Goal: Task Accomplishment & Management: Manage account settings

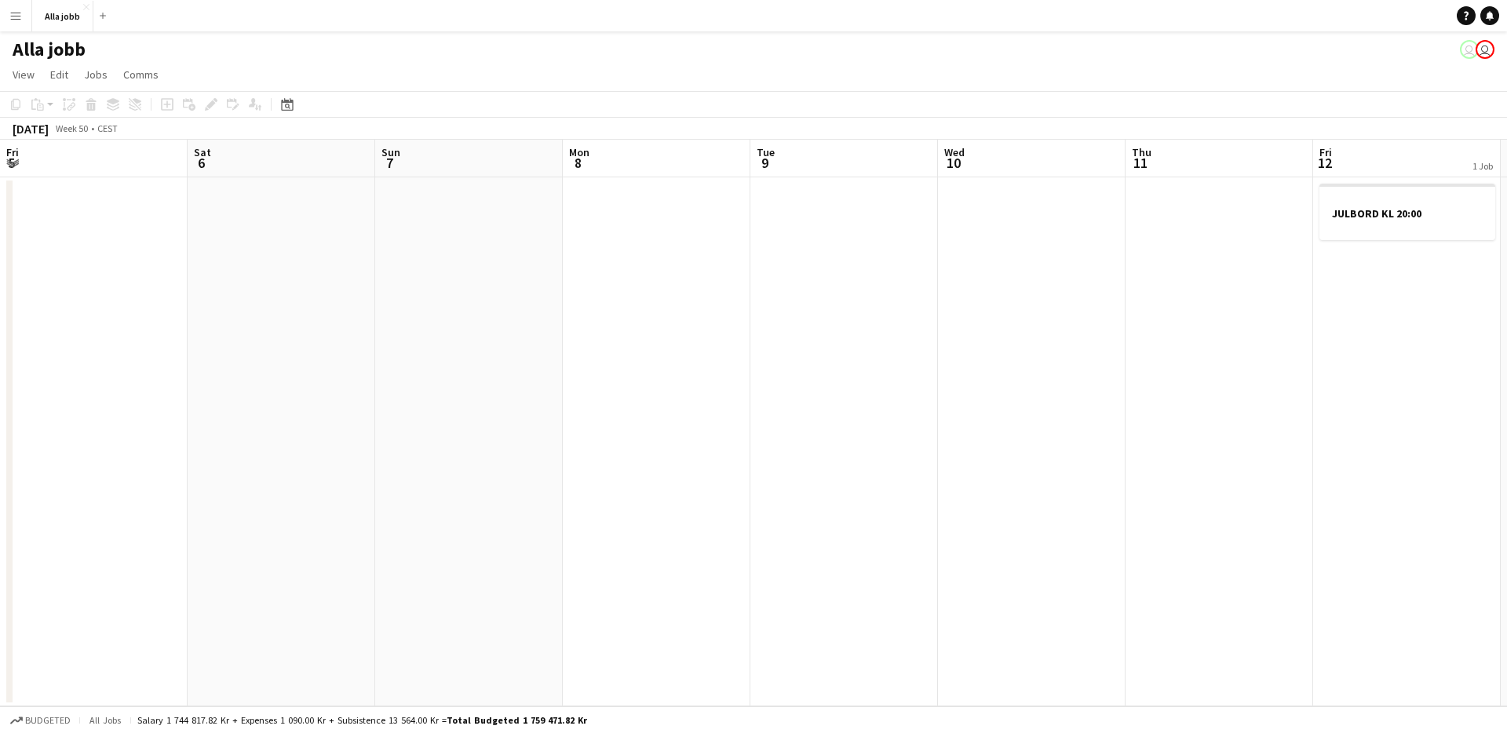
scroll to position [0, 663]
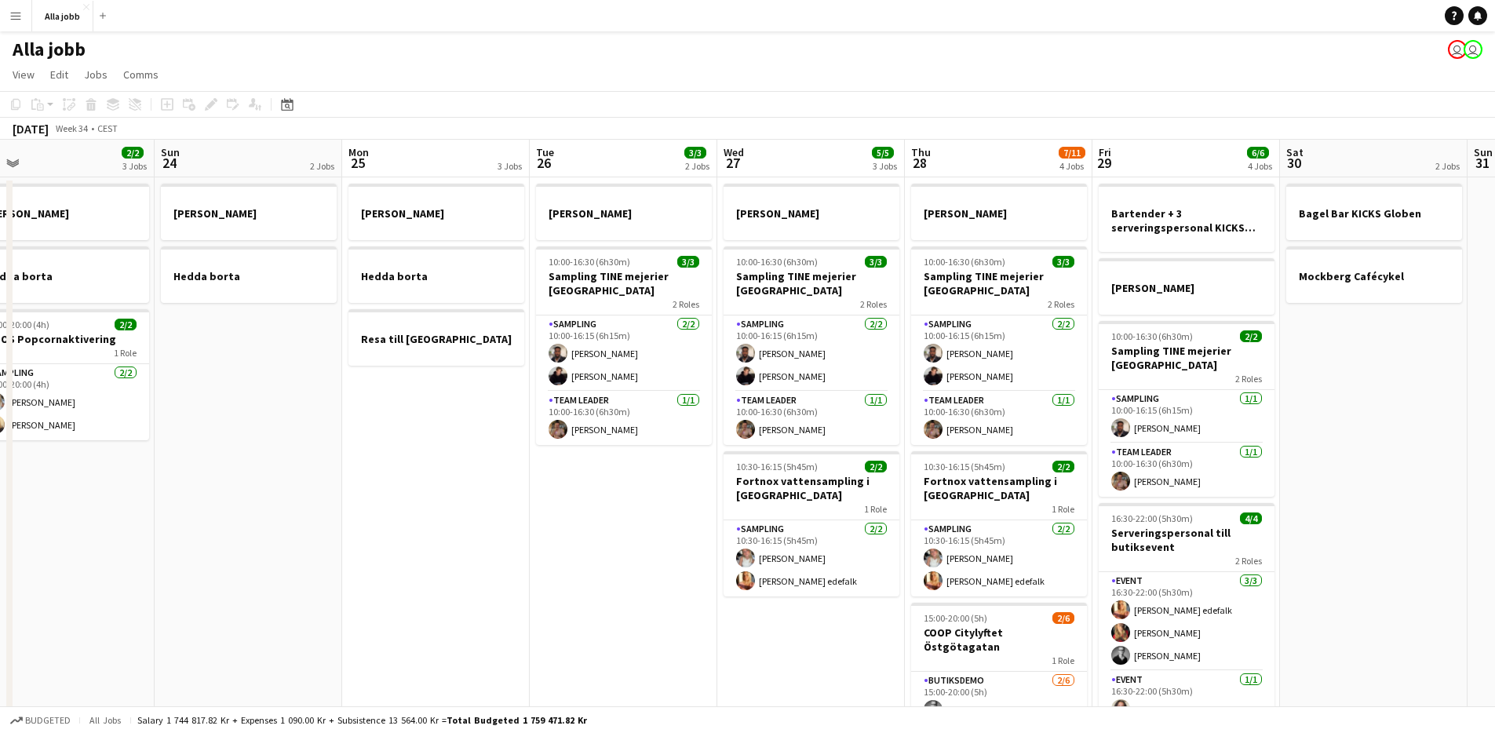
scroll to position [0, 795]
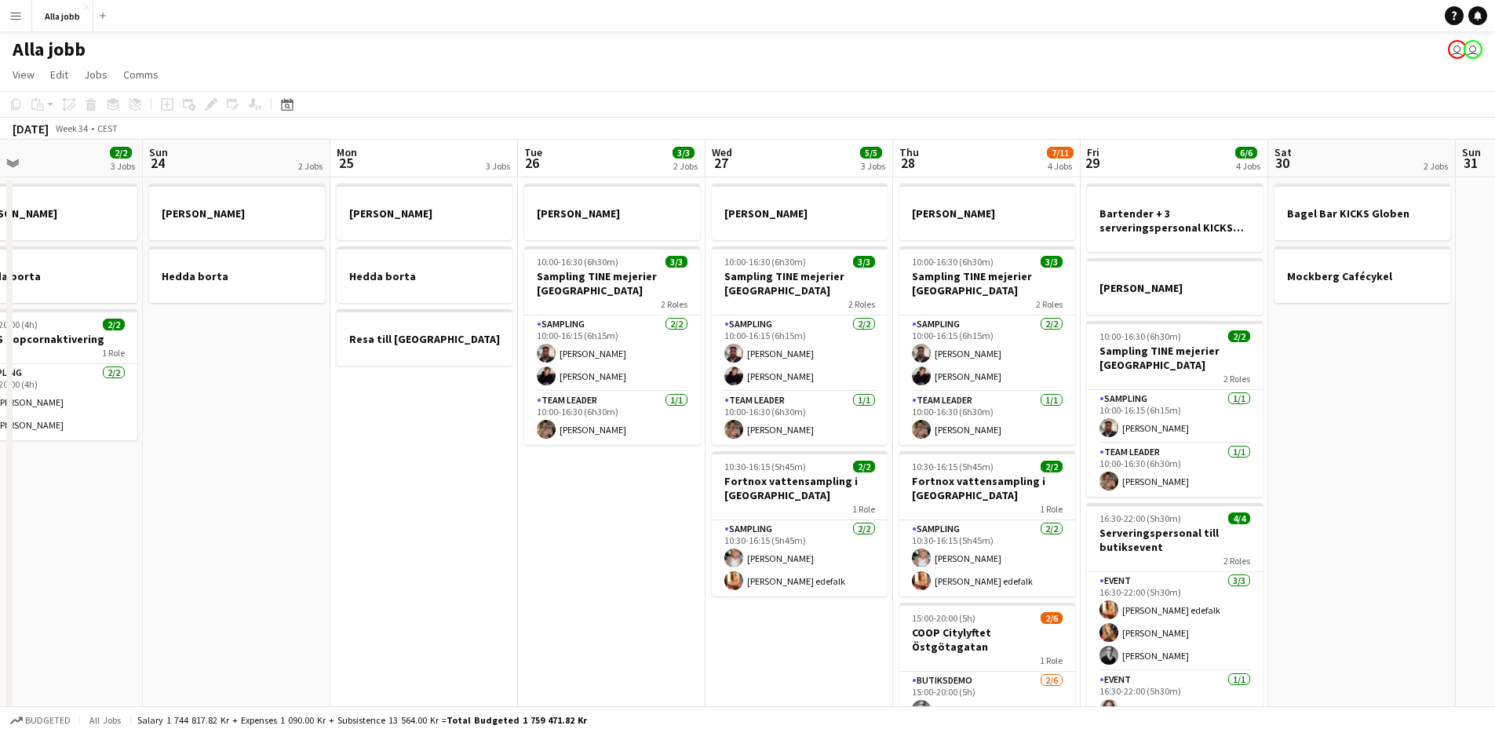
drag, startPoint x: 602, startPoint y: 523, endPoint x: 182, endPoint y: 490, distance: 421.3
click at [182, 490] on app-calendar-viewport "Tue 19 1 Job Wed 20 1 Job Thu 21 11/12 3 Jobs Fri 22 1 Job Sat 23 2/2 3 Jobs Su…" at bounding box center [747, 504] width 1495 height 729
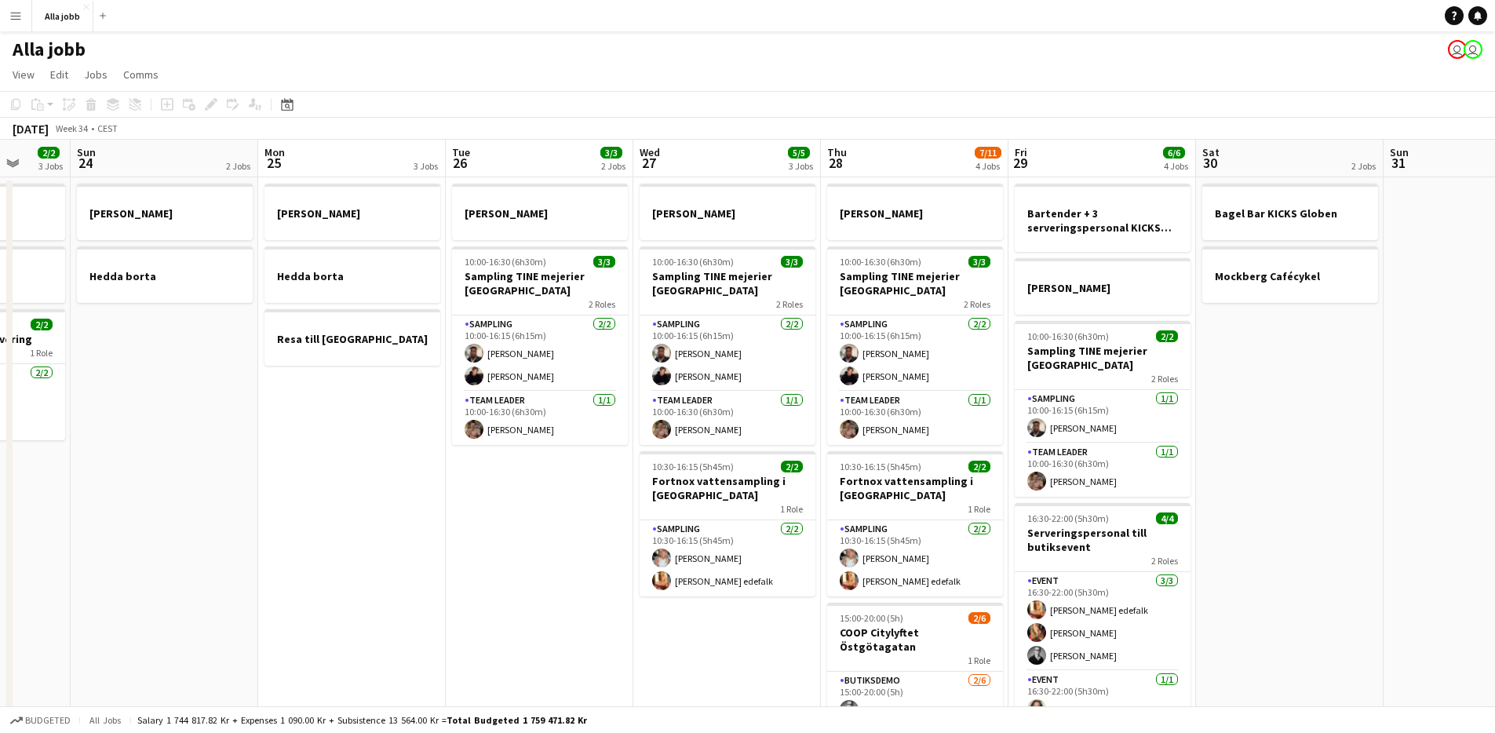
scroll to position [0, 495]
drag, startPoint x: 555, startPoint y: 514, endPoint x: 481, endPoint y: 520, distance: 74.1
click at [481, 520] on app-calendar-viewport "Thu 21 11/12 3 Jobs Fri 22 1 Job Sat 23 2/2 3 Jobs Sun 24 2 Jobs Mon 25 3 Jobs …" at bounding box center [747, 504] width 1495 height 729
click at [543, 528] on app-date-cell "Emil borta 10:00-16:30 (6h30m) 3/3 Sampling TINE mejerier Göteborg 2 Roles Samp…" at bounding box center [538, 523] width 188 height 692
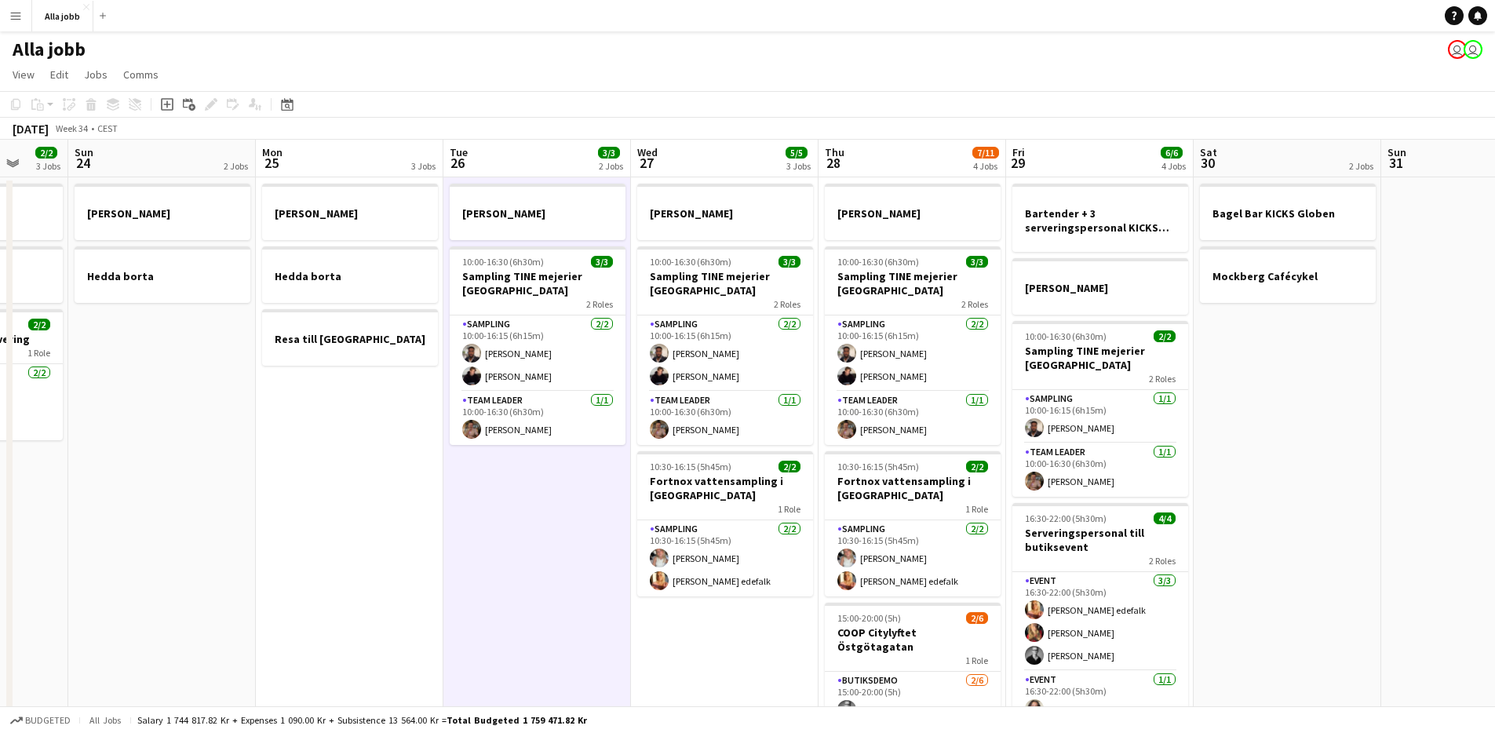
click at [555, 532] on app-date-cell "Emil borta 10:00-16:30 (6h30m) 3/3 Sampling TINE mejerier Göteborg 2 Roles Samp…" at bounding box center [538, 523] width 188 height 692
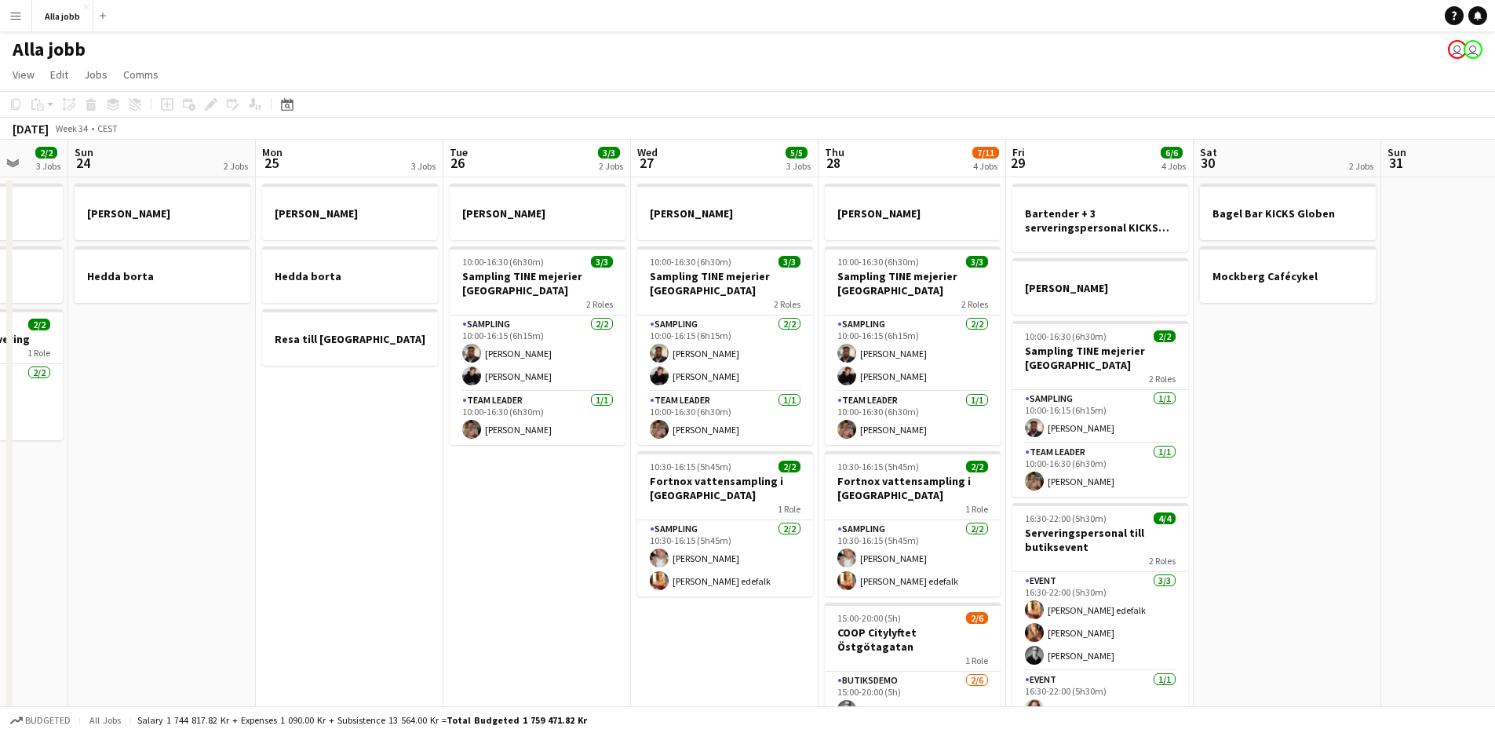
click at [532, 524] on app-date-cell "Emil borta 10:00-16:30 (6h30m) 3/3 Sampling TINE mejerier Göteborg 2 Roles Samp…" at bounding box center [538, 523] width 188 height 692
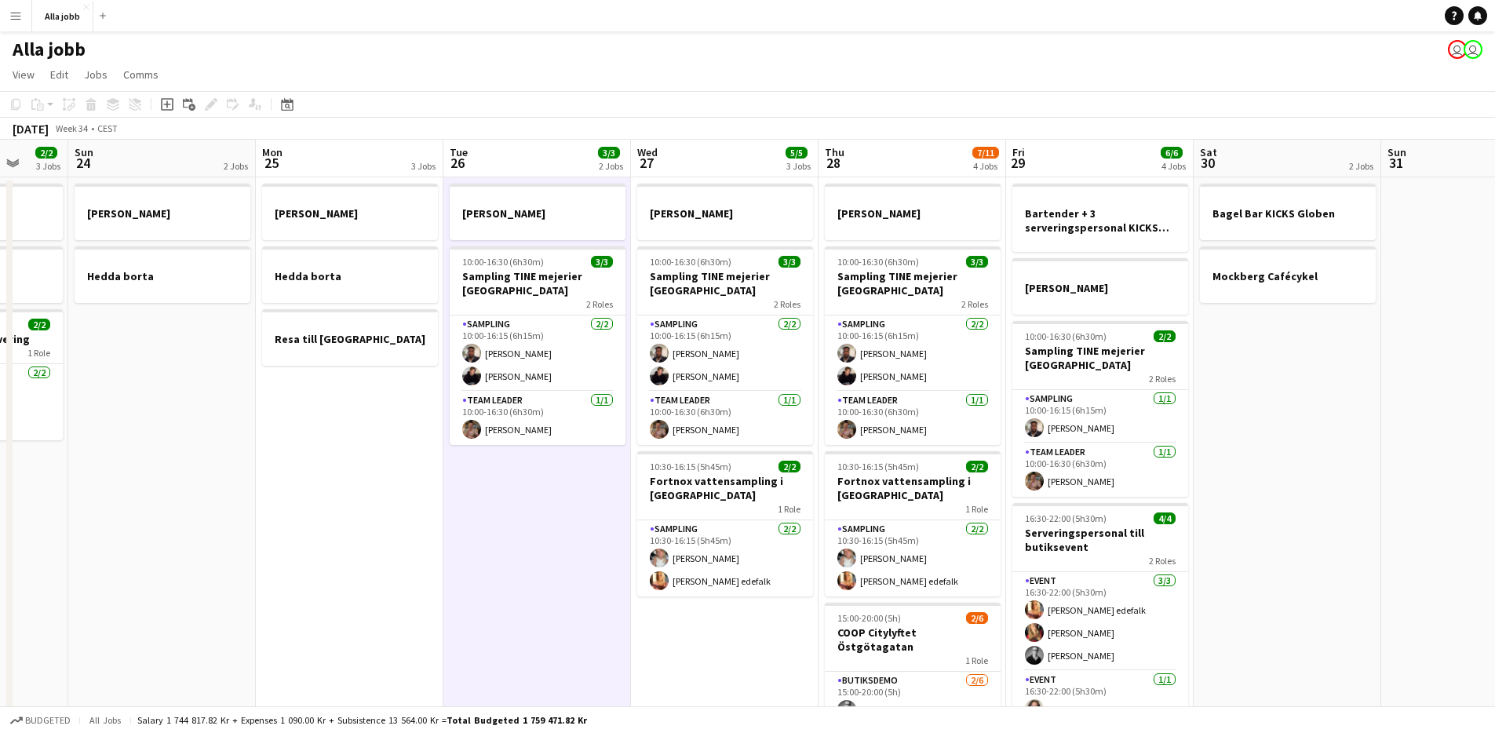
click at [532, 524] on app-date-cell "Emil borta 10:00-16:30 (6h30m) 3/3 Sampling TINE mejerier Göteborg 2 Roles Samp…" at bounding box center [538, 523] width 188 height 692
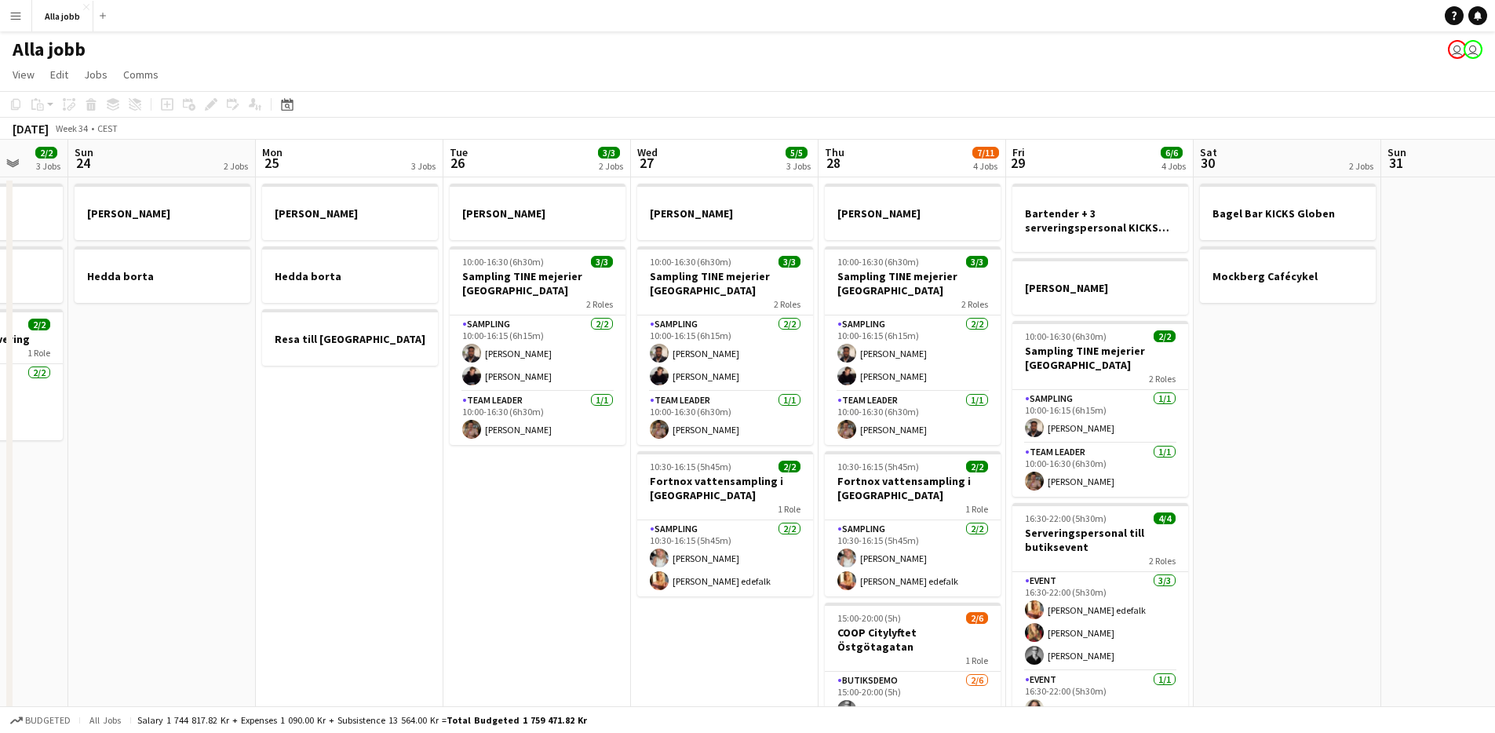
click at [692, 626] on app-date-cell "Emil borta 10:00-16:30 (6h30m) 3/3 Sampling TINE mejerier Göteborg 2 Roles Samp…" at bounding box center [725, 523] width 188 height 692
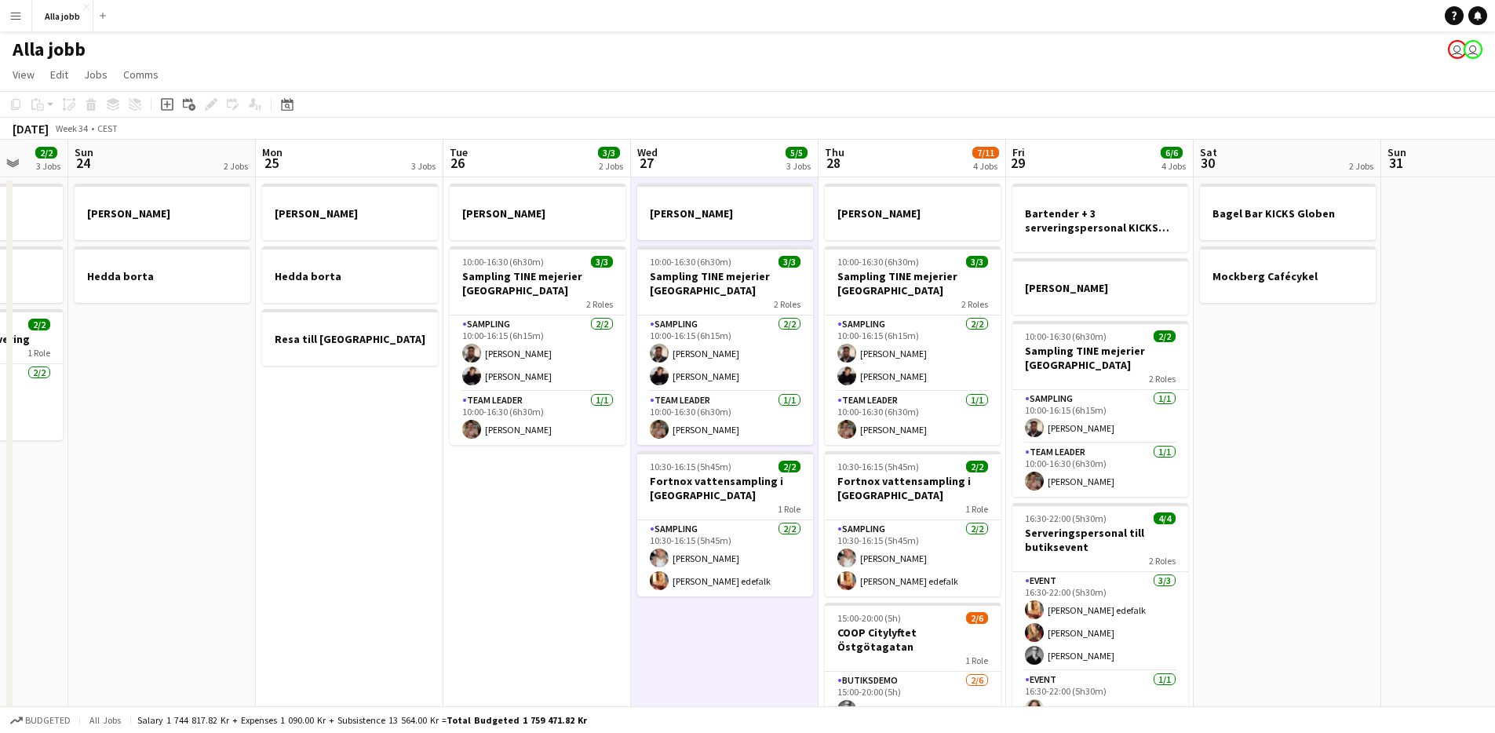
click at [643, 612] on app-calendar-viewport "Thu 21 11/12 3 Jobs Fri 22 1 Job Sat 23 2/2 3 Jobs Sun 24 2 Jobs Mon 25 3 Jobs …" at bounding box center [747, 504] width 1495 height 729
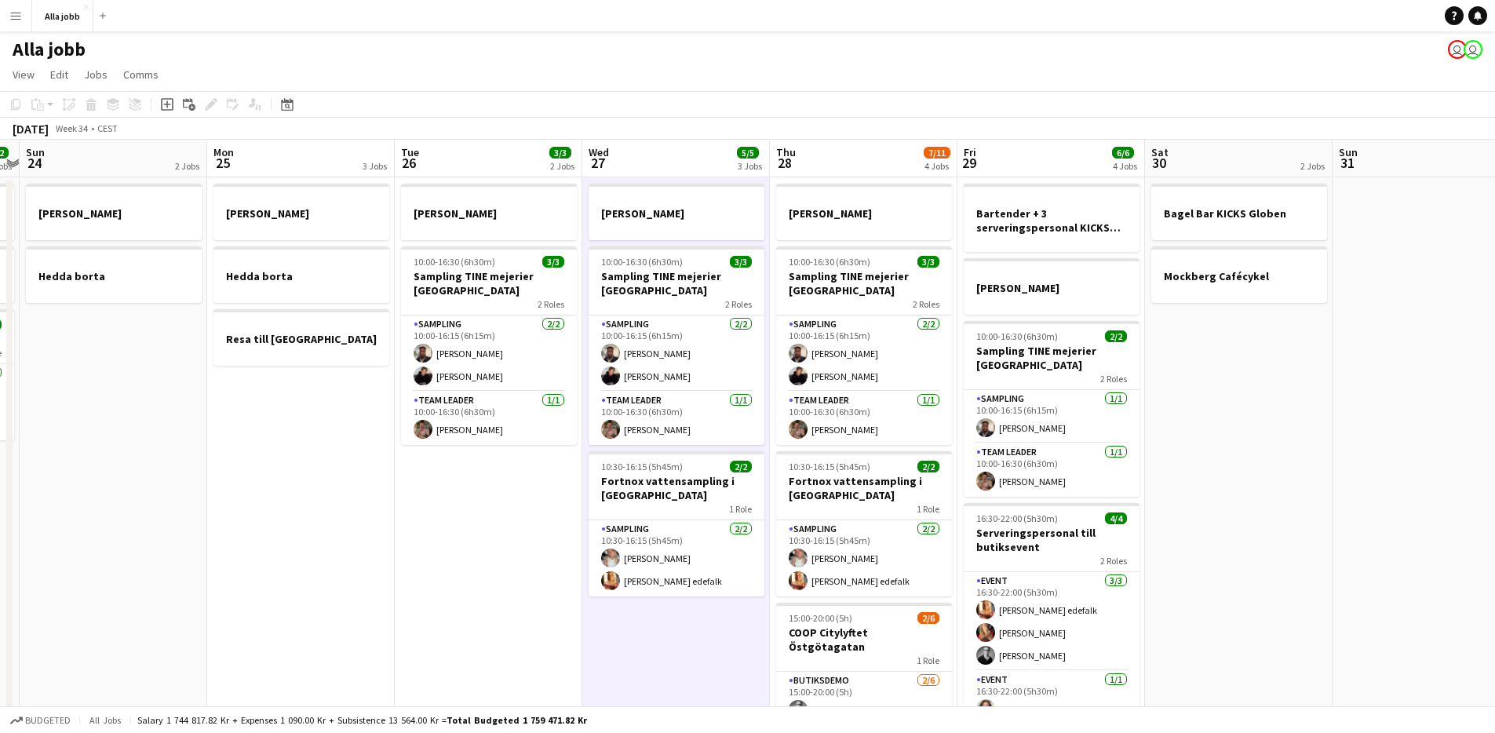
click at [469, 452] on app-date-cell "Emil borta 10:00-16:30 (6h30m) 3/3 Sampling TINE mejerier Göteborg 2 Roles Samp…" at bounding box center [489, 523] width 188 height 692
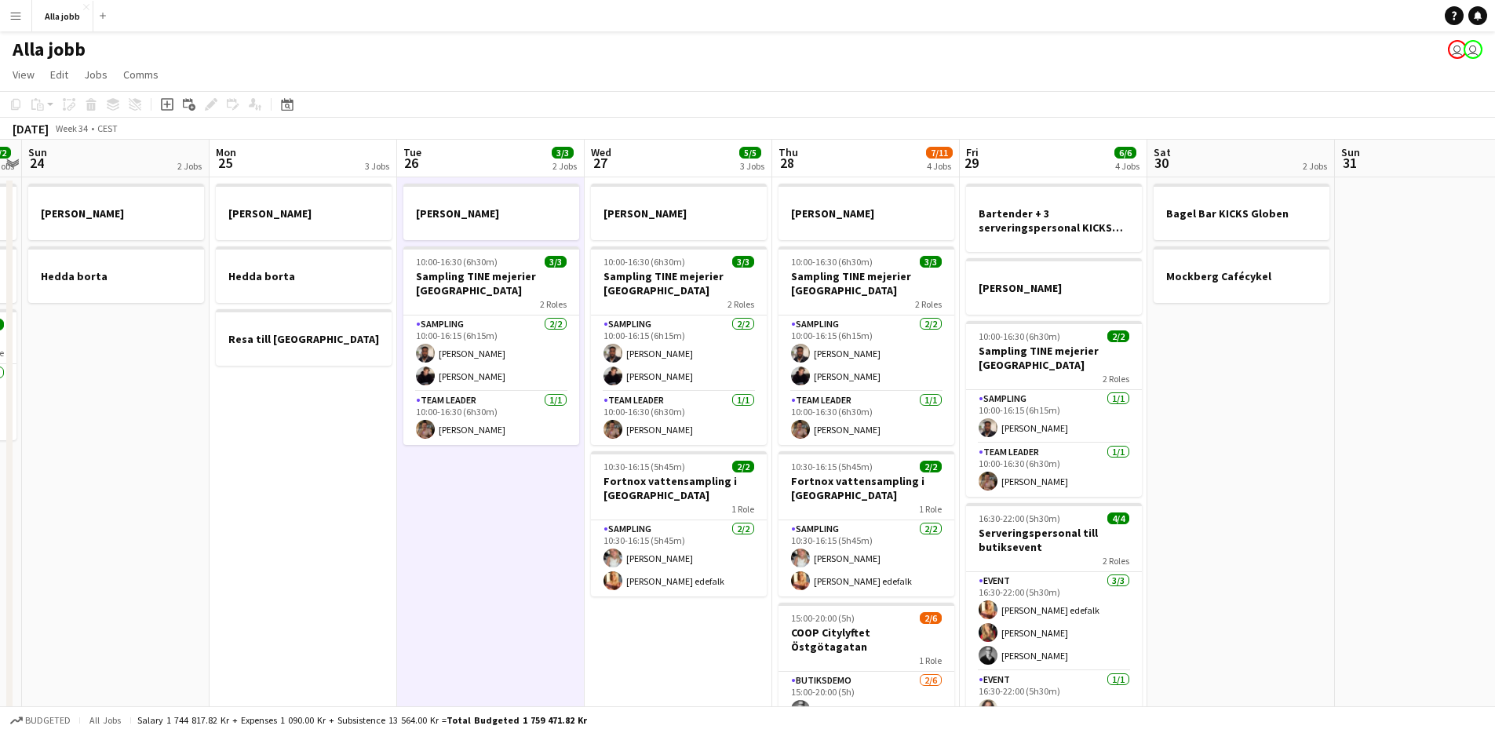
click at [448, 527] on app-date-cell "Emil borta 10:00-16:30 (6h30m) 3/3 Sampling TINE mejerier Göteborg 2 Roles Samp…" at bounding box center [491, 523] width 188 height 692
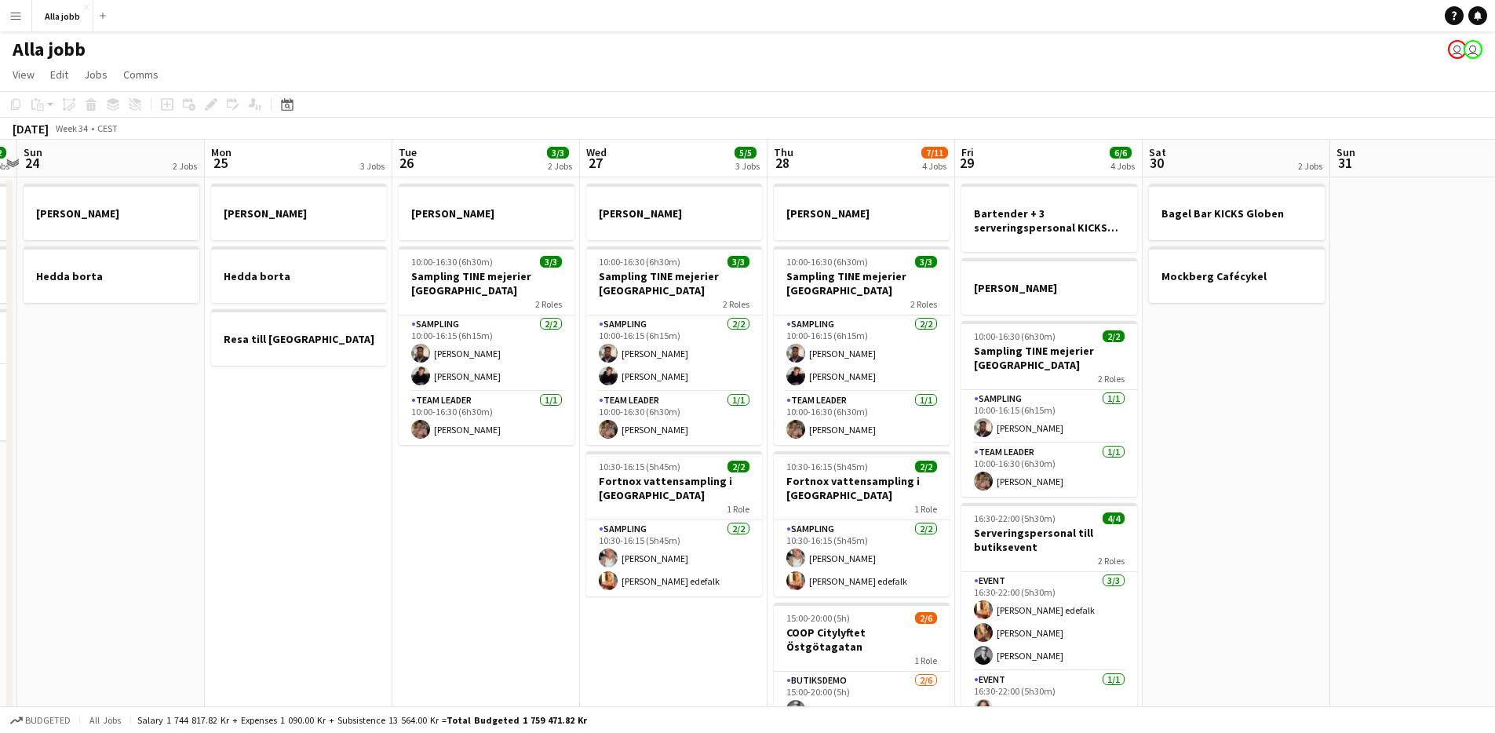
click at [442, 527] on app-calendar-viewport "Thu 21 11/12 3 Jobs Fri 22 1 Job Sat 23 2/2 3 Jobs Sun 24 2 Jobs Mon 25 3 Jobs …" at bounding box center [747, 504] width 1495 height 729
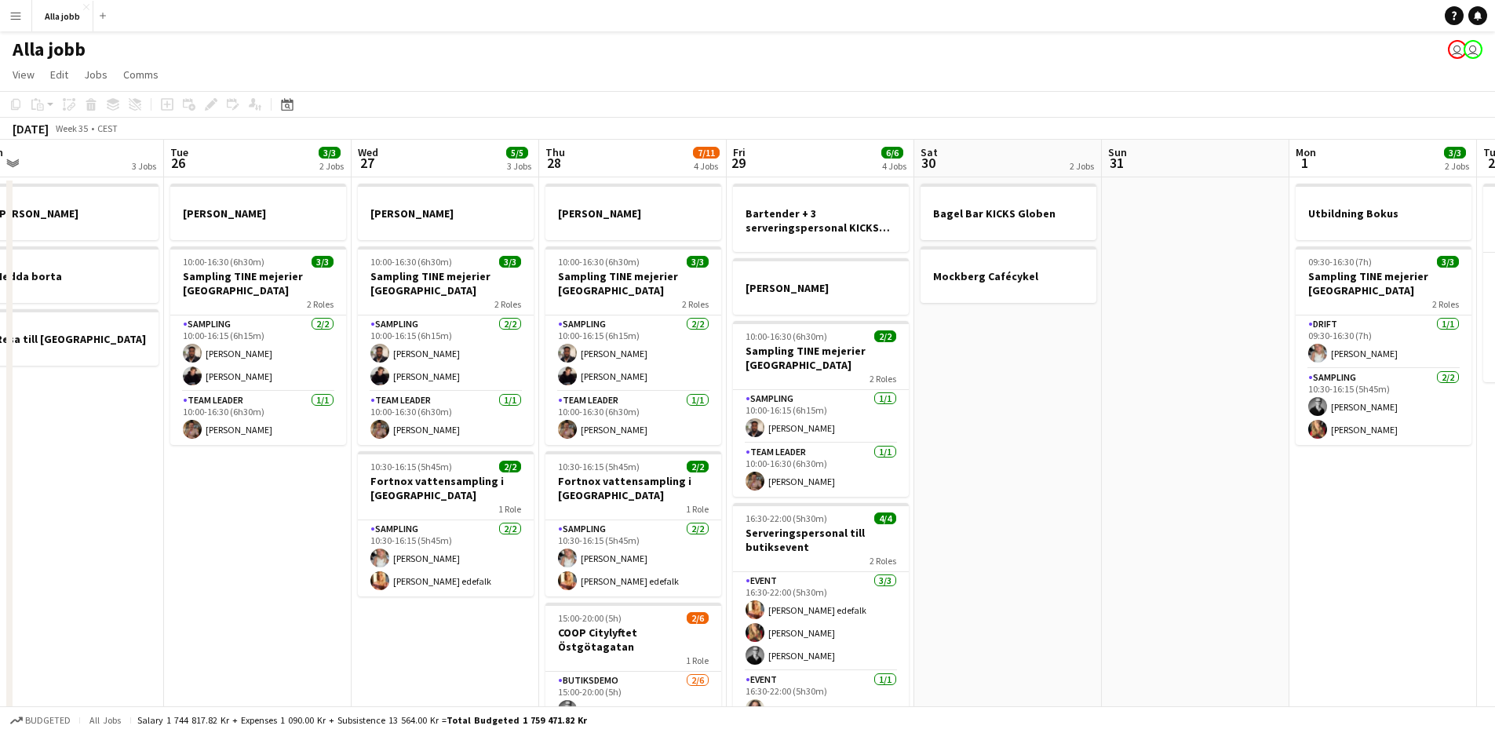
drag, startPoint x: 322, startPoint y: 511, endPoint x: 208, endPoint y: 512, distance: 113.8
click at [208, 512] on app-calendar-viewport "Thu 21 11/12 3 Jobs Fri 22 1 Job Sat 23 2/2 3 Jobs Sun 24 2 Jobs Mon 25 3 Jobs …" at bounding box center [747, 504] width 1495 height 729
click at [208, 512] on app-date-cell "Emil borta 10:00-16:30 (6h30m) 3/3 Sampling TINE mejerier Göteborg 2 Roles Samp…" at bounding box center [258, 523] width 188 height 692
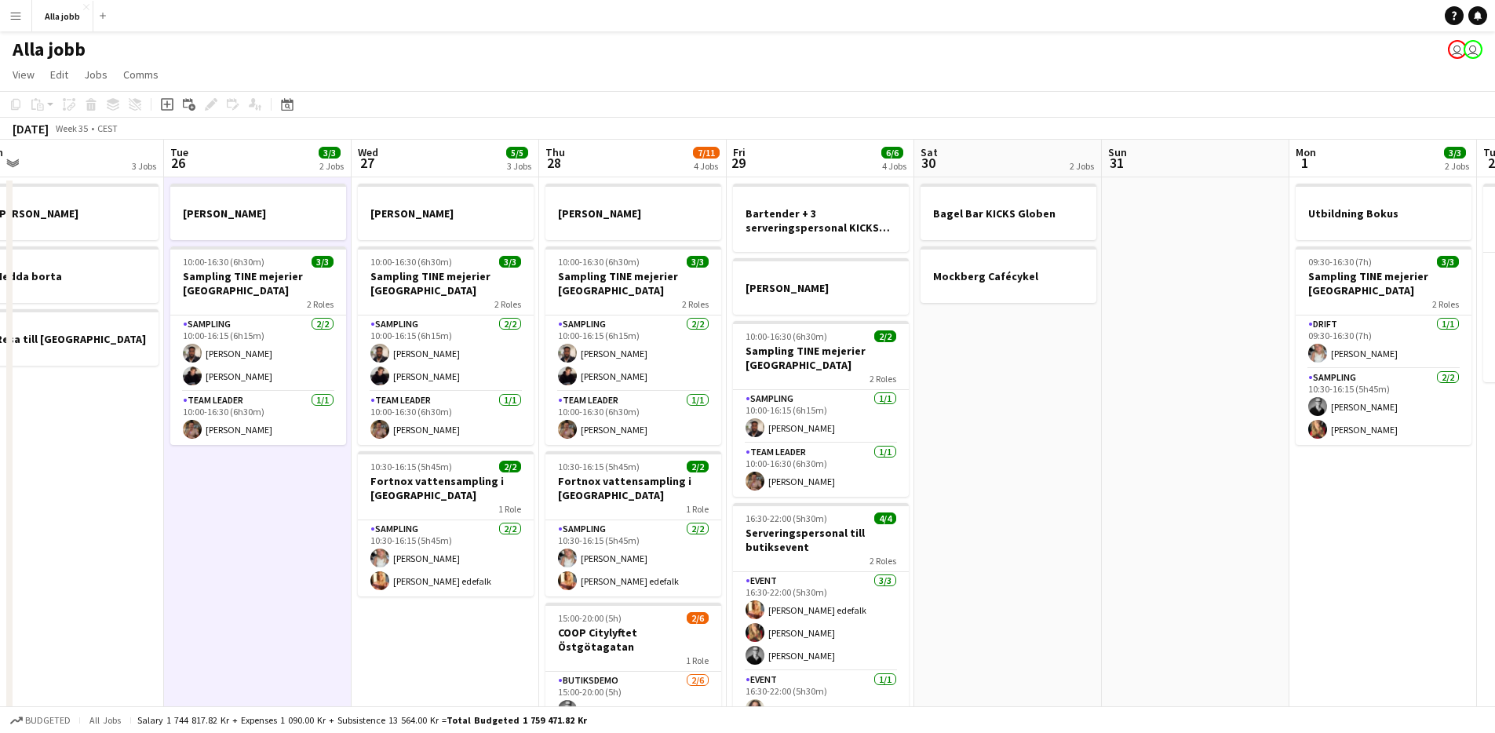
click at [285, 585] on app-date-cell "Emil borta 10:00-16:30 (6h30m) 3/3 Sampling TINE mejerier Göteborg 2 Roles Samp…" at bounding box center [258, 523] width 188 height 692
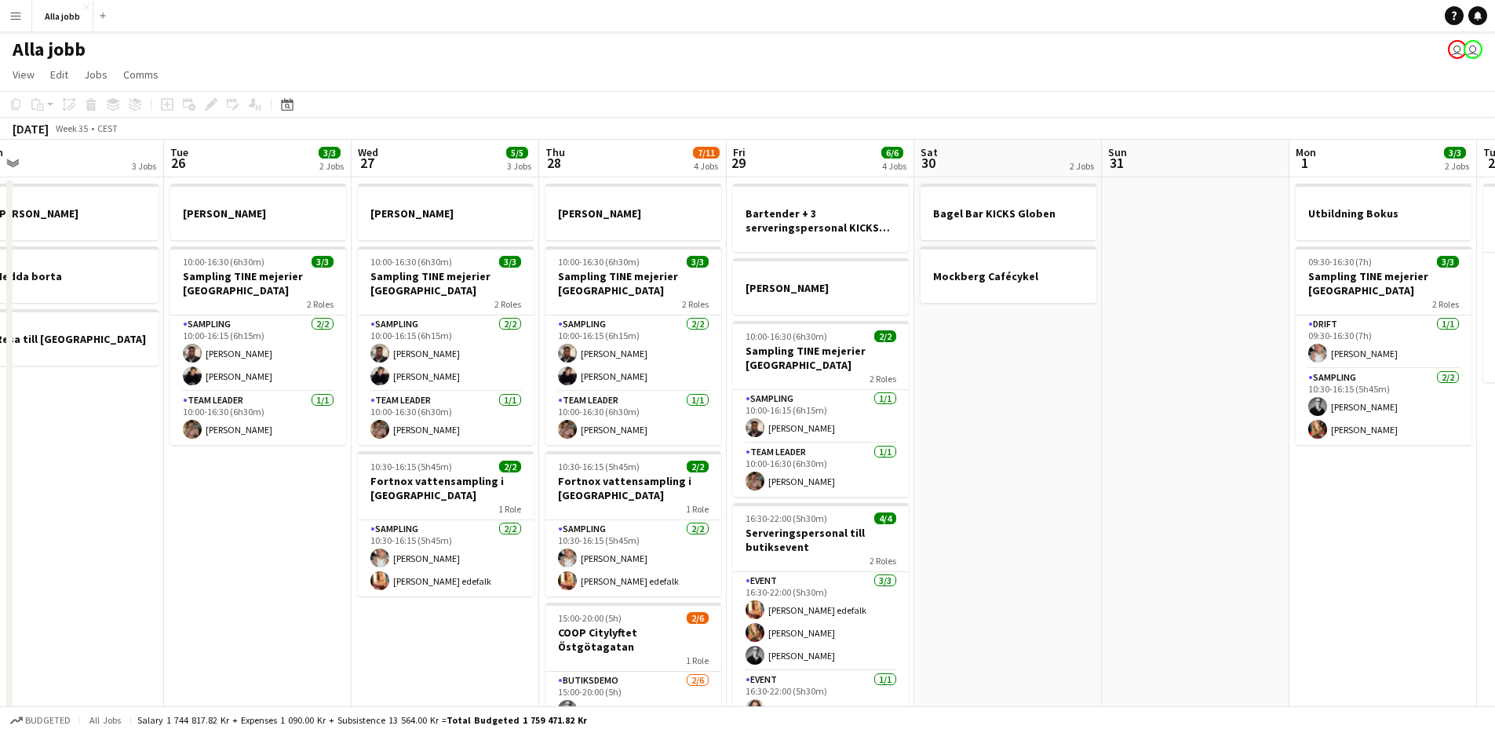
click at [285, 584] on app-date-cell "Emil borta 10:00-16:30 (6h30m) 3/3 Sampling TINE mejerier Göteborg 2 Roles Samp…" at bounding box center [258, 523] width 188 height 692
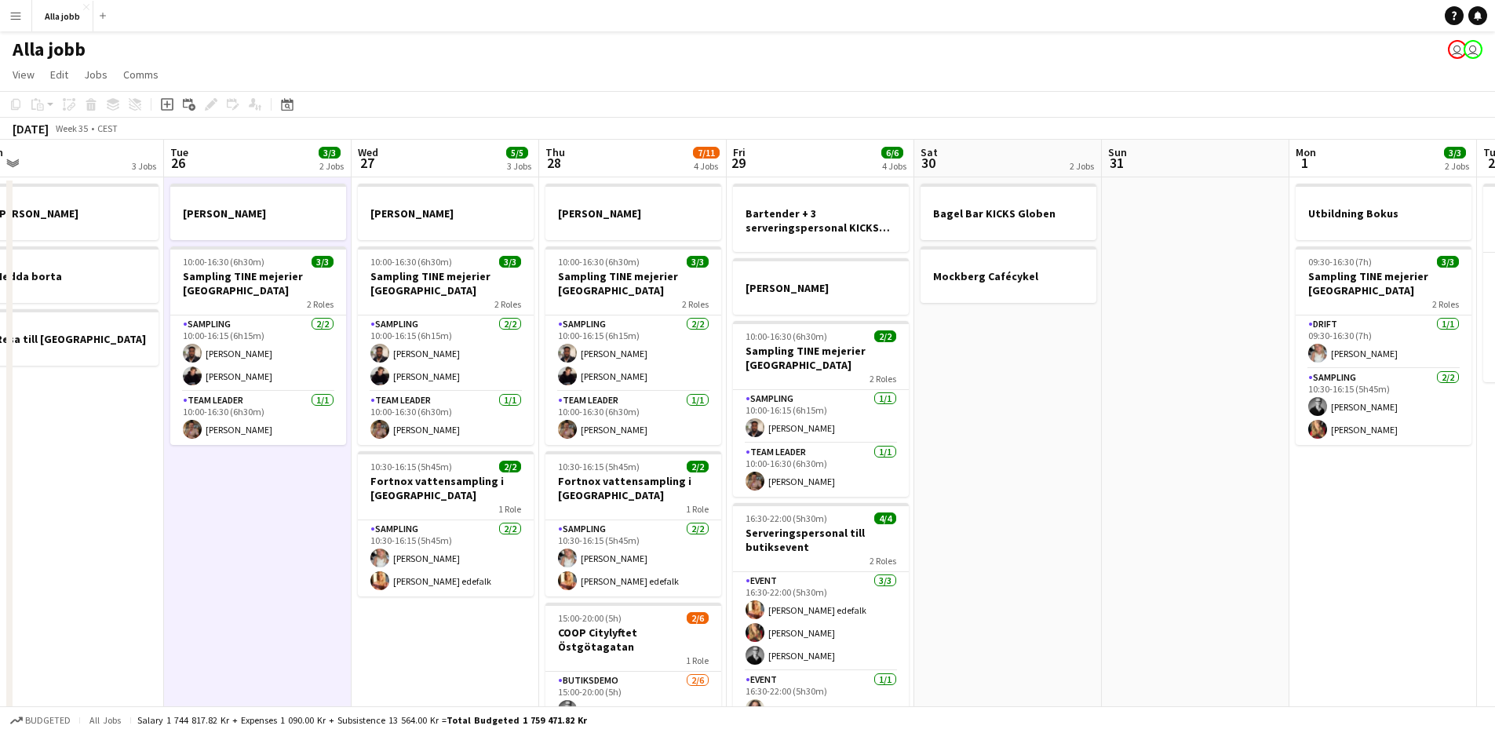
click at [338, 593] on app-date-cell "Emil borta 10:00-16:30 (6h30m) 3/3 Sampling TINE mejerier Göteborg 2 Roles Samp…" at bounding box center [258, 523] width 188 height 692
